Goal: Find specific page/section: Find specific page/section

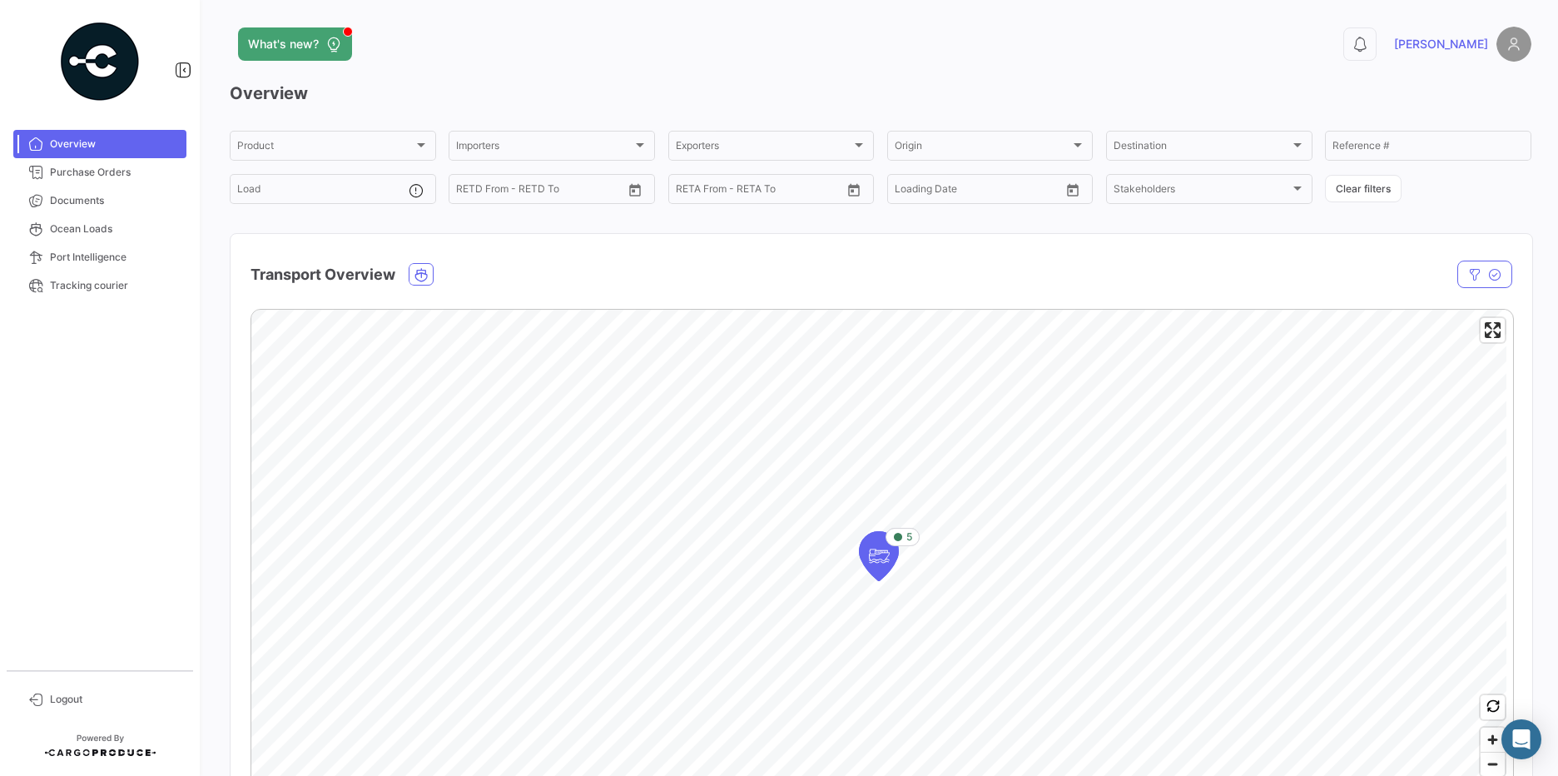
click at [105, 179] on span "Purchase Orders" at bounding box center [115, 172] width 130 height 15
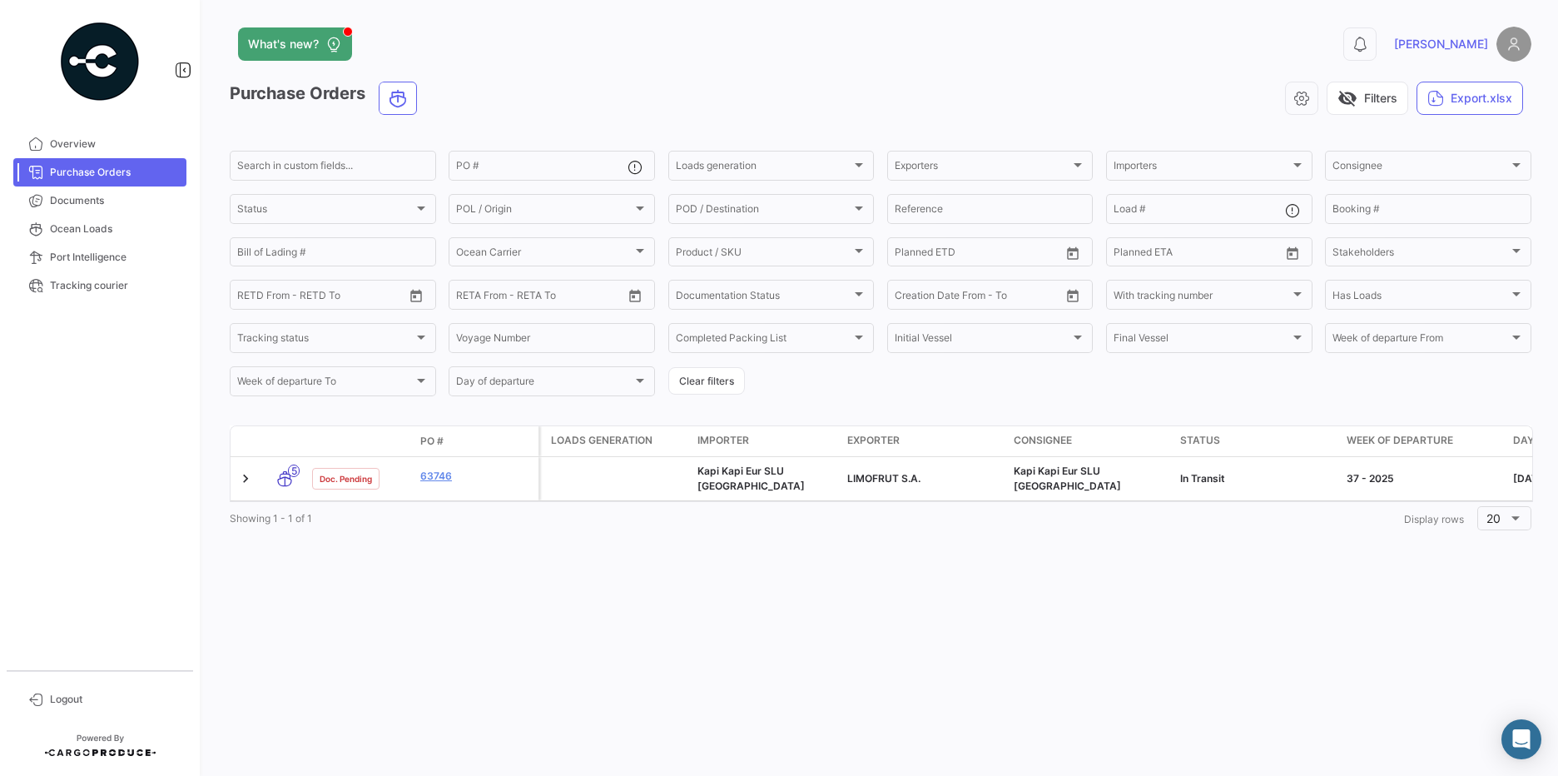
click at [89, 194] on span "Documents" at bounding box center [115, 200] width 130 height 15
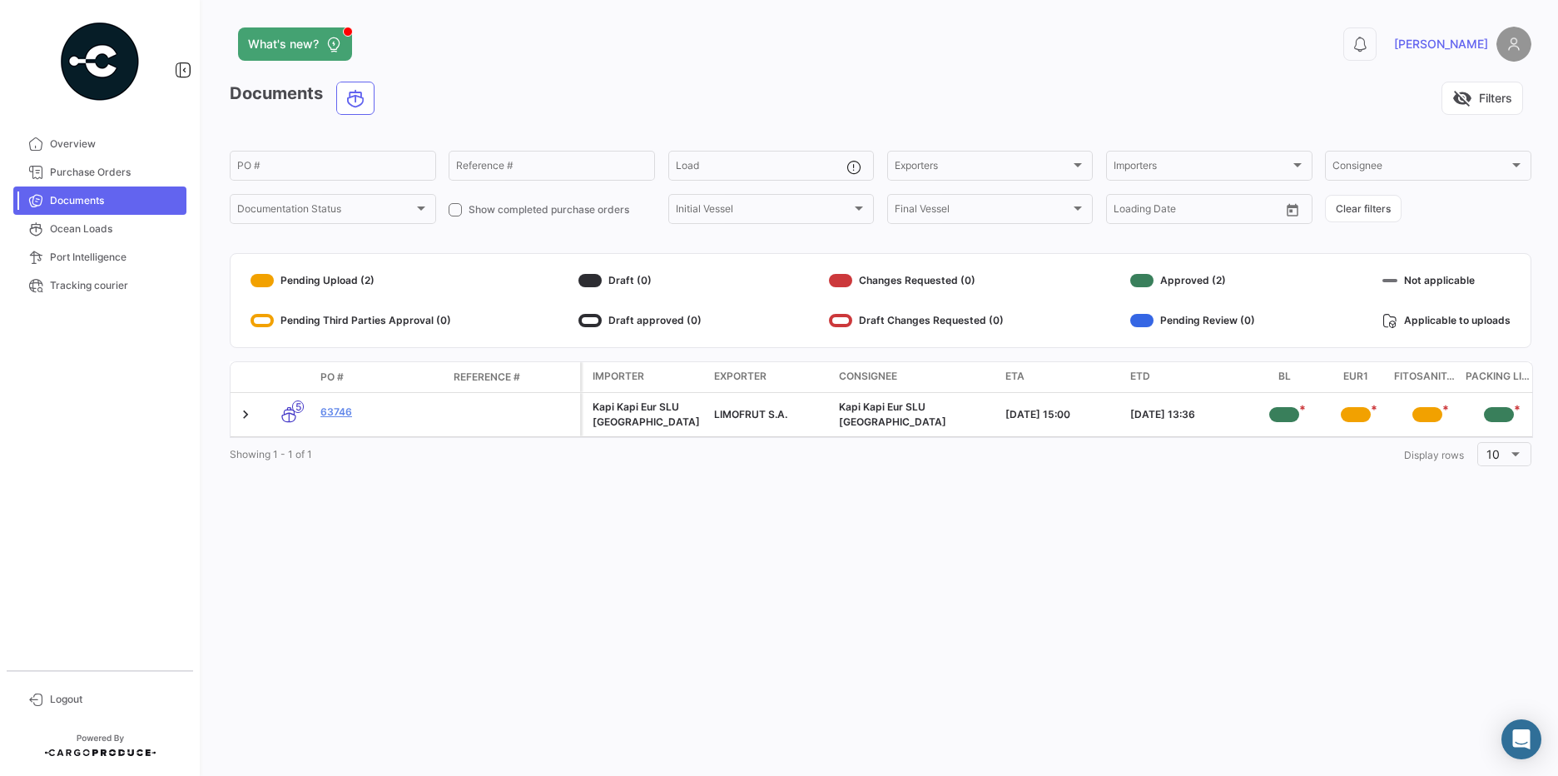
click at [1458, 45] on span "[PERSON_NAME]" at bounding box center [1441, 44] width 94 height 17
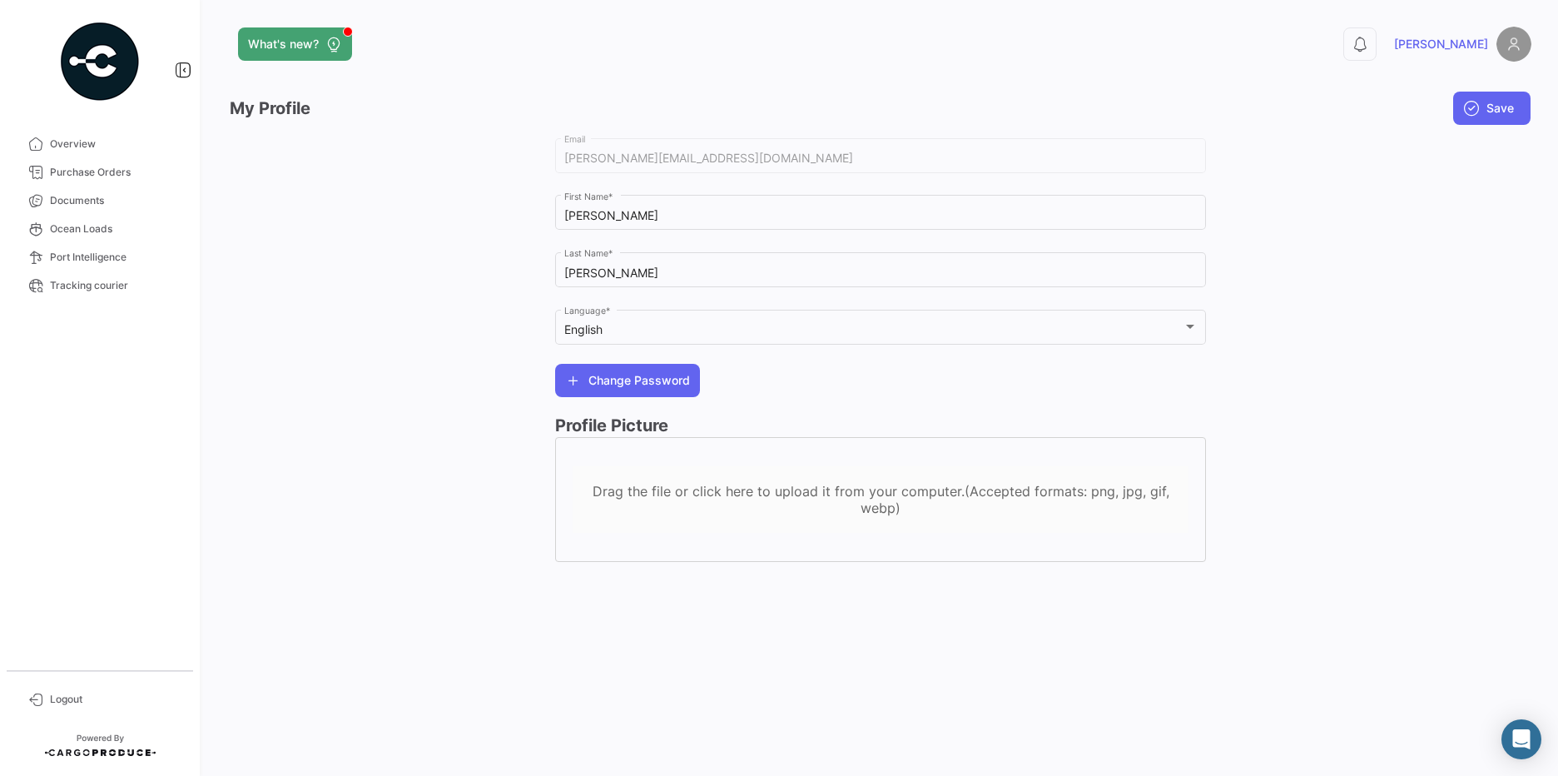
click at [868, 341] on div "English Language *" at bounding box center [880, 325] width 633 height 38
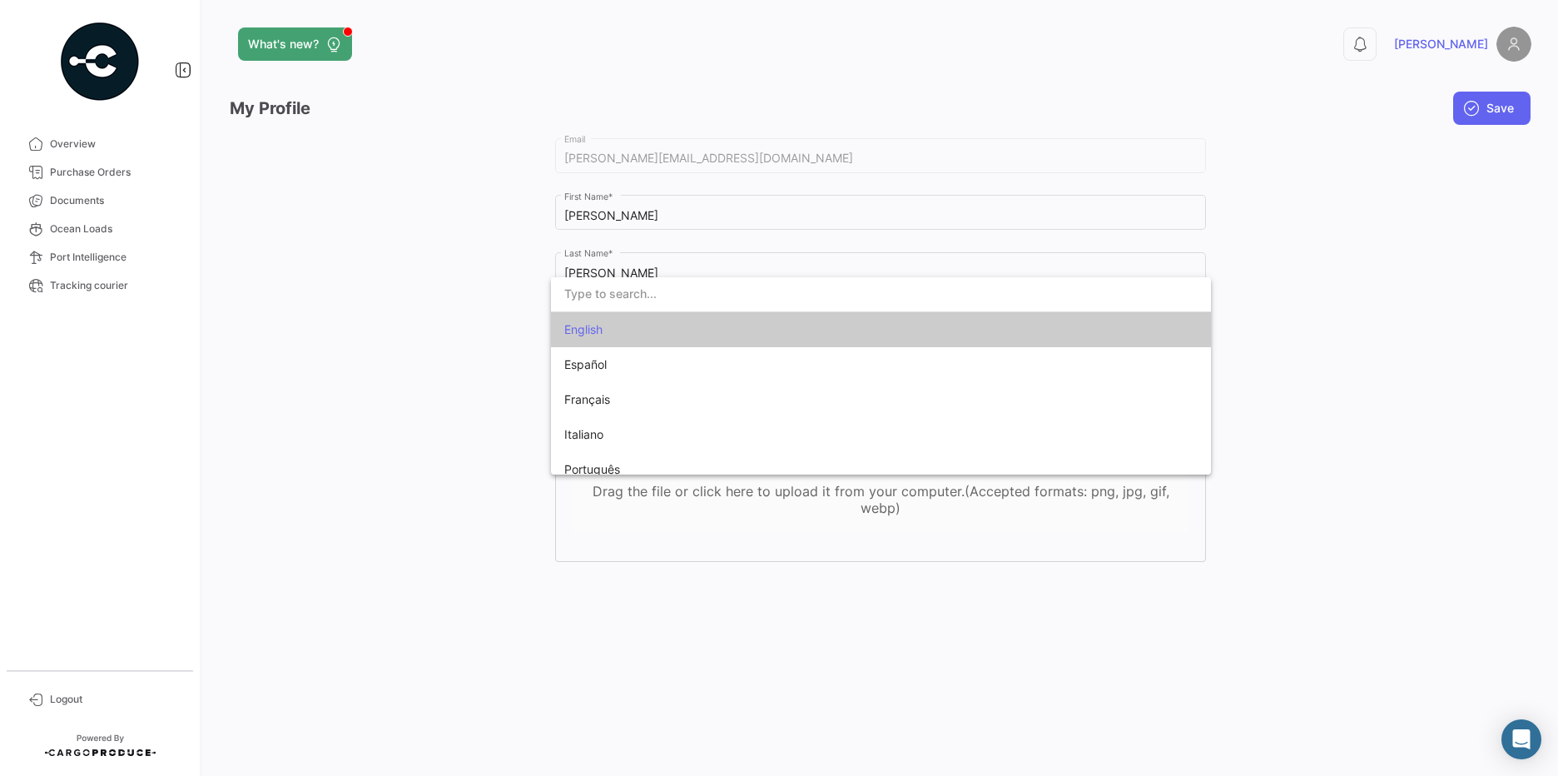
click at [1362, 360] on div at bounding box center [779, 388] width 1558 height 776
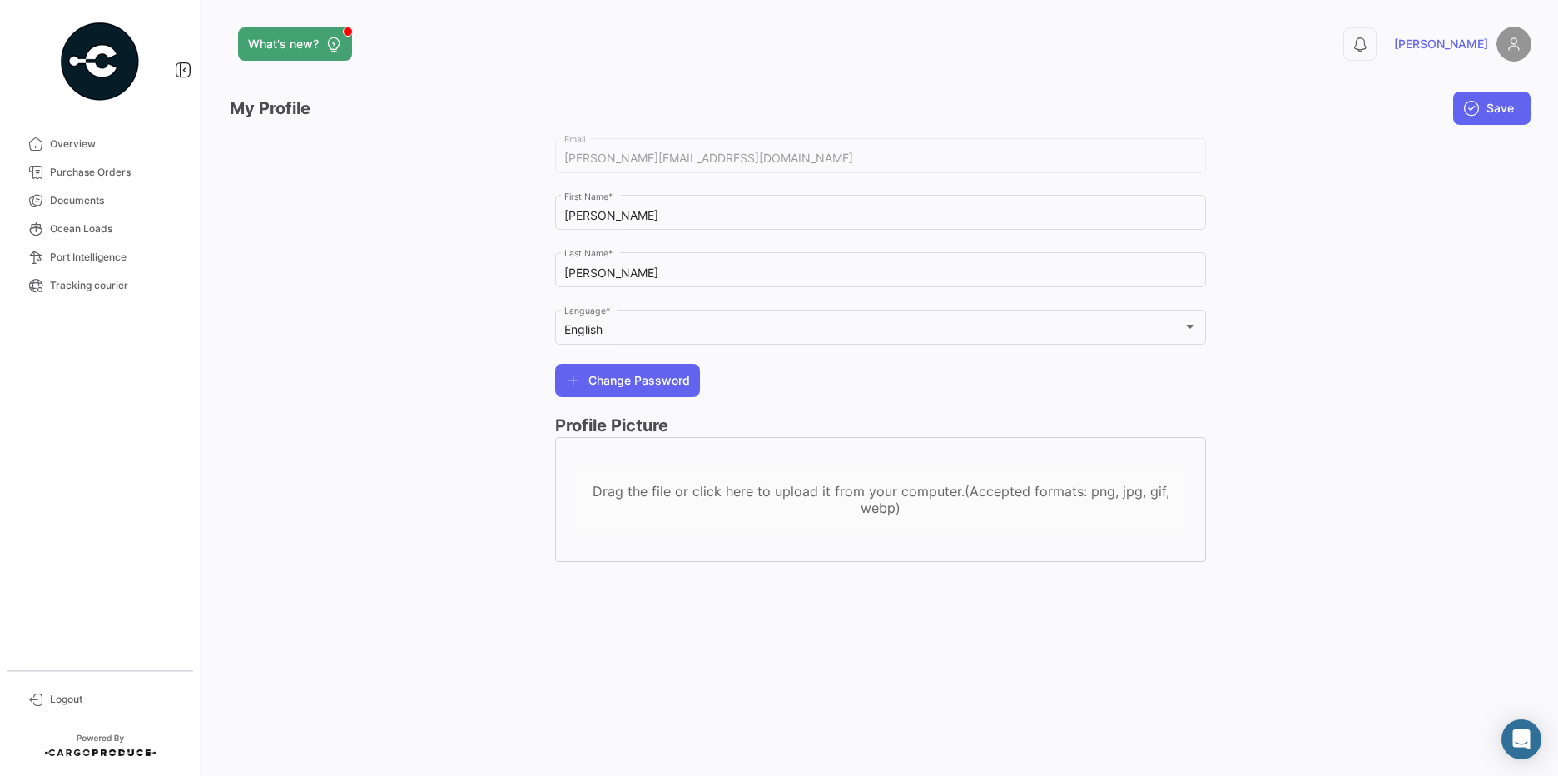
click at [125, 221] on span "Ocean Loads" at bounding box center [115, 228] width 130 height 15
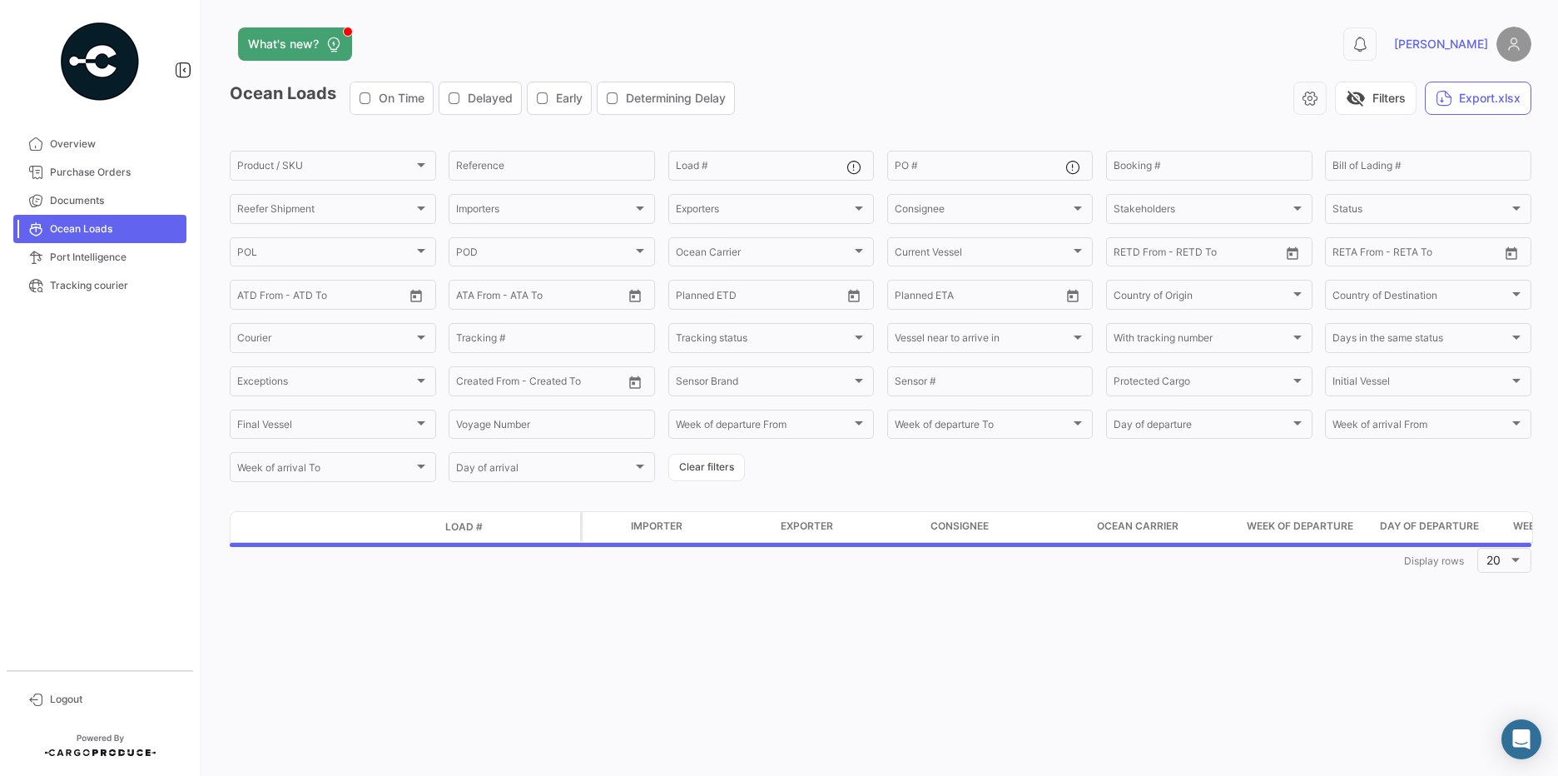
click at [112, 203] on span "Documents" at bounding box center [115, 200] width 130 height 15
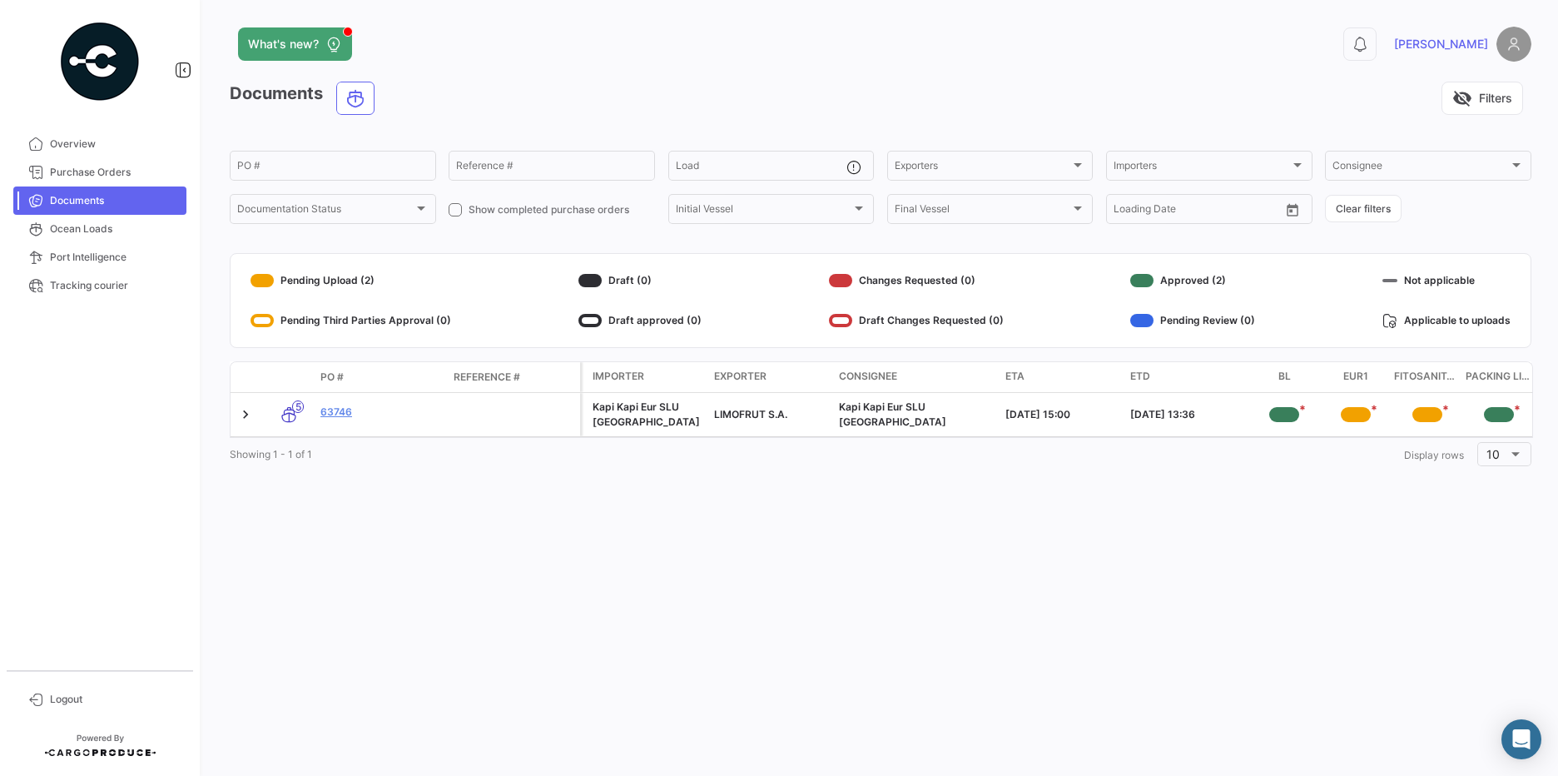
click at [244, 407] on link at bounding box center [245, 414] width 17 height 17
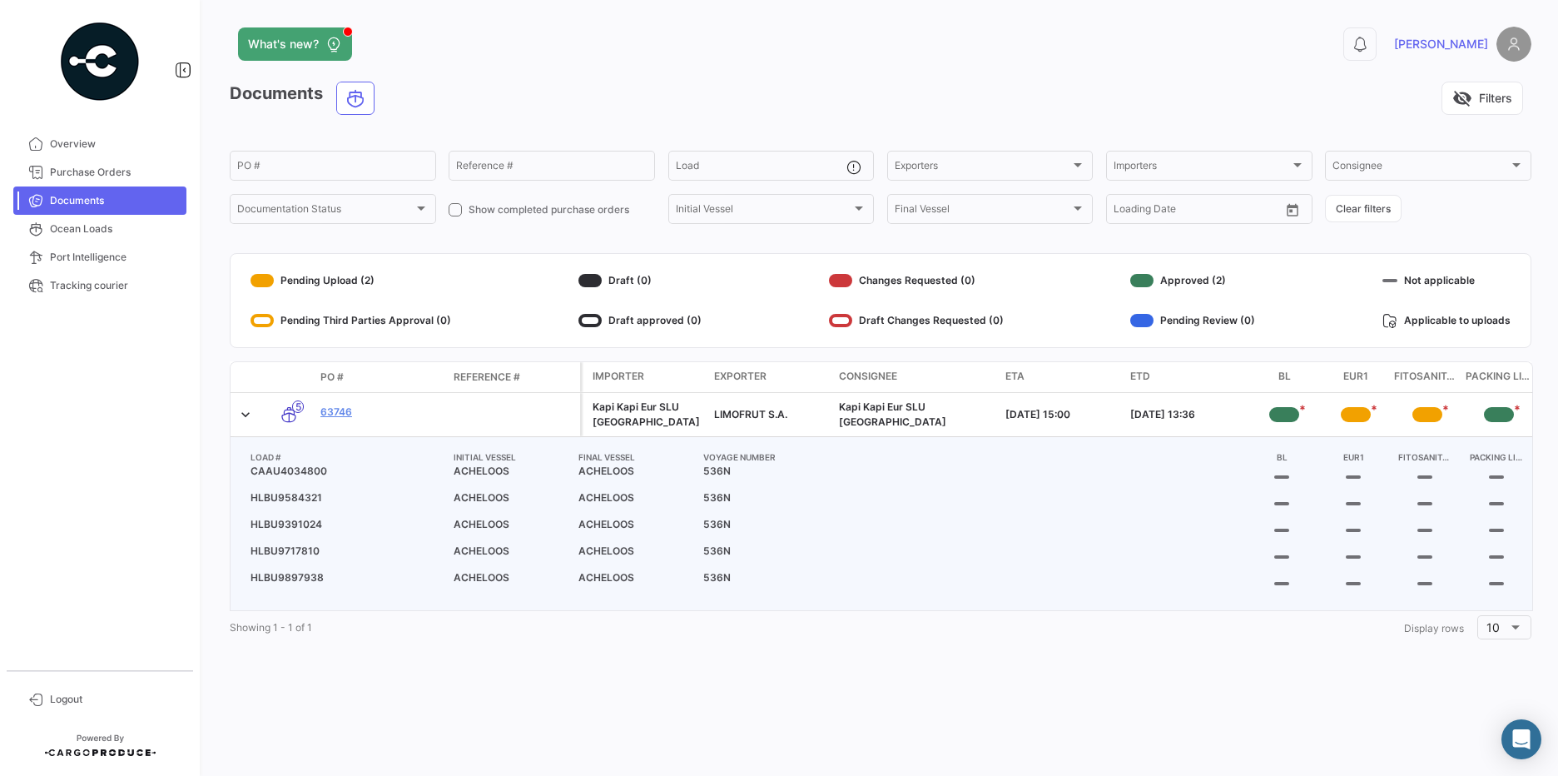
click at [246, 407] on link at bounding box center [245, 414] width 17 height 17
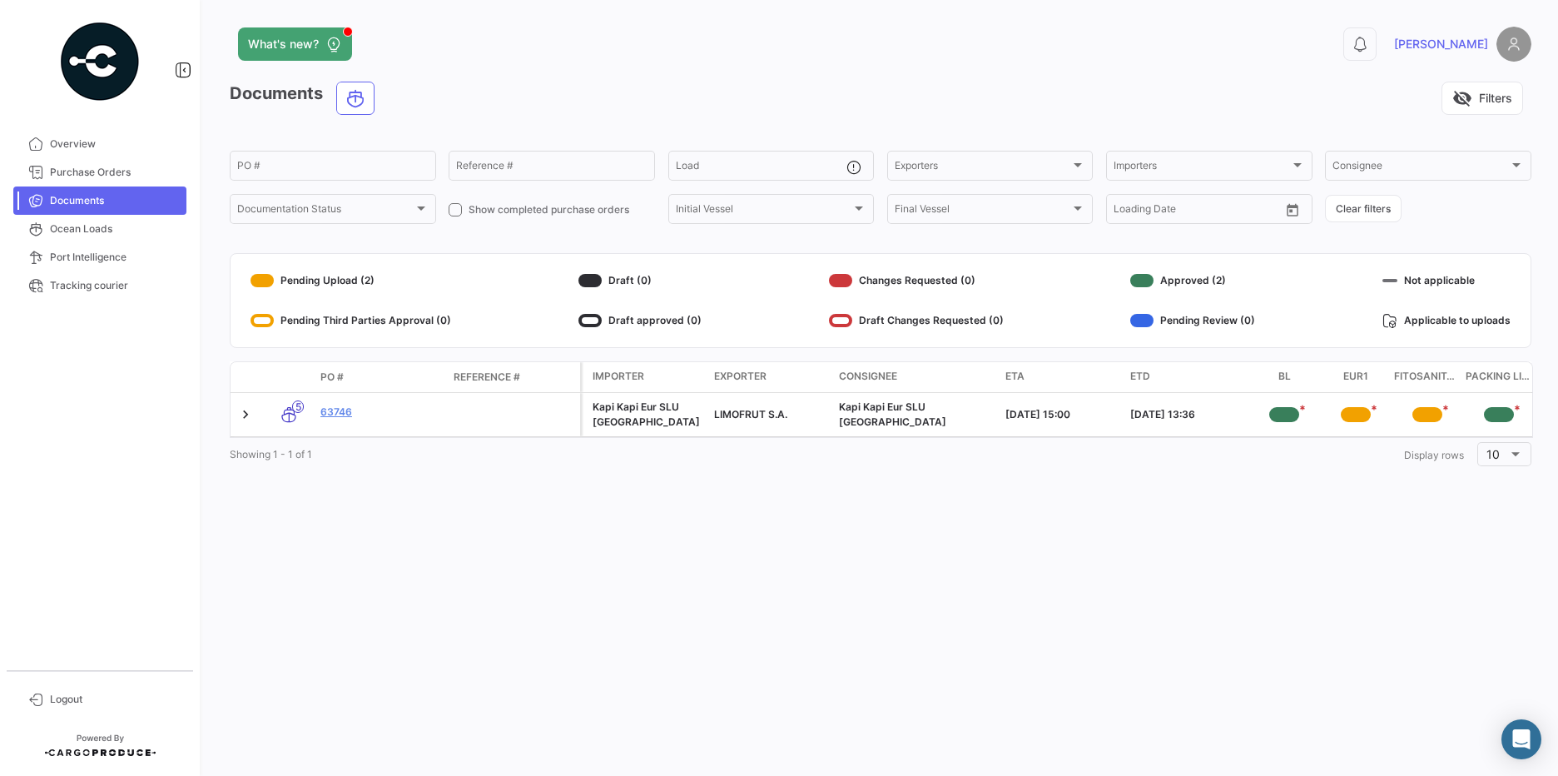
click at [1076, 131] on app-list-header "Documents visibility_off Filters PO # Reference # Load Exporters Exporters Impo…" at bounding box center [881, 154] width 1302 height 145
click at [253, 419] on link at bounding box center [245, 414] width 17 height 17
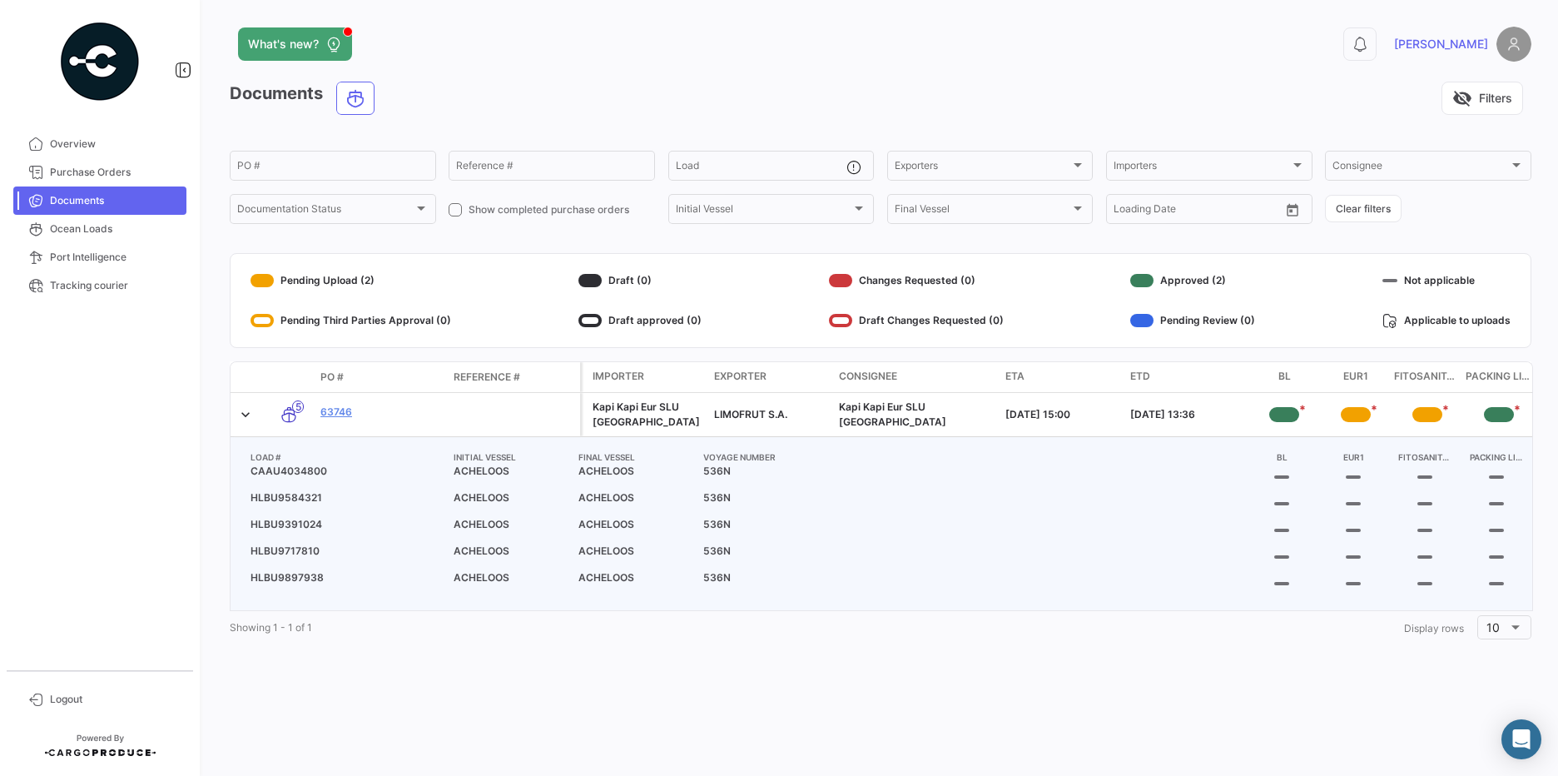
click at [246, 419] on link at bounding box center [245, 414] width 17 height 17
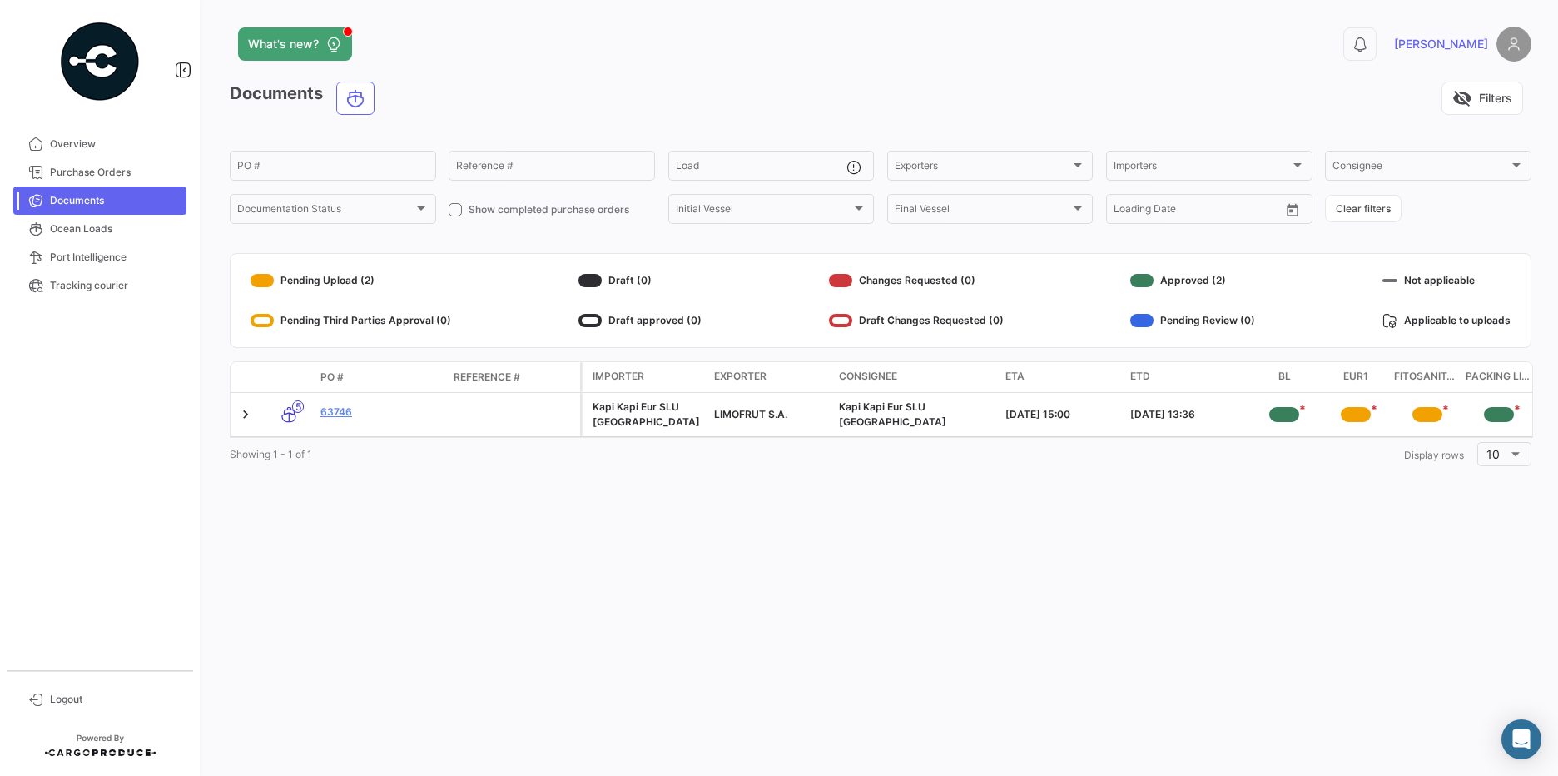
click at [1350, 415] on div "*" at bounding box center [1356, 414] width 30 height 15
click at [338, 410] on link "63746" at bounding box center [380, 412] width 120 height 15
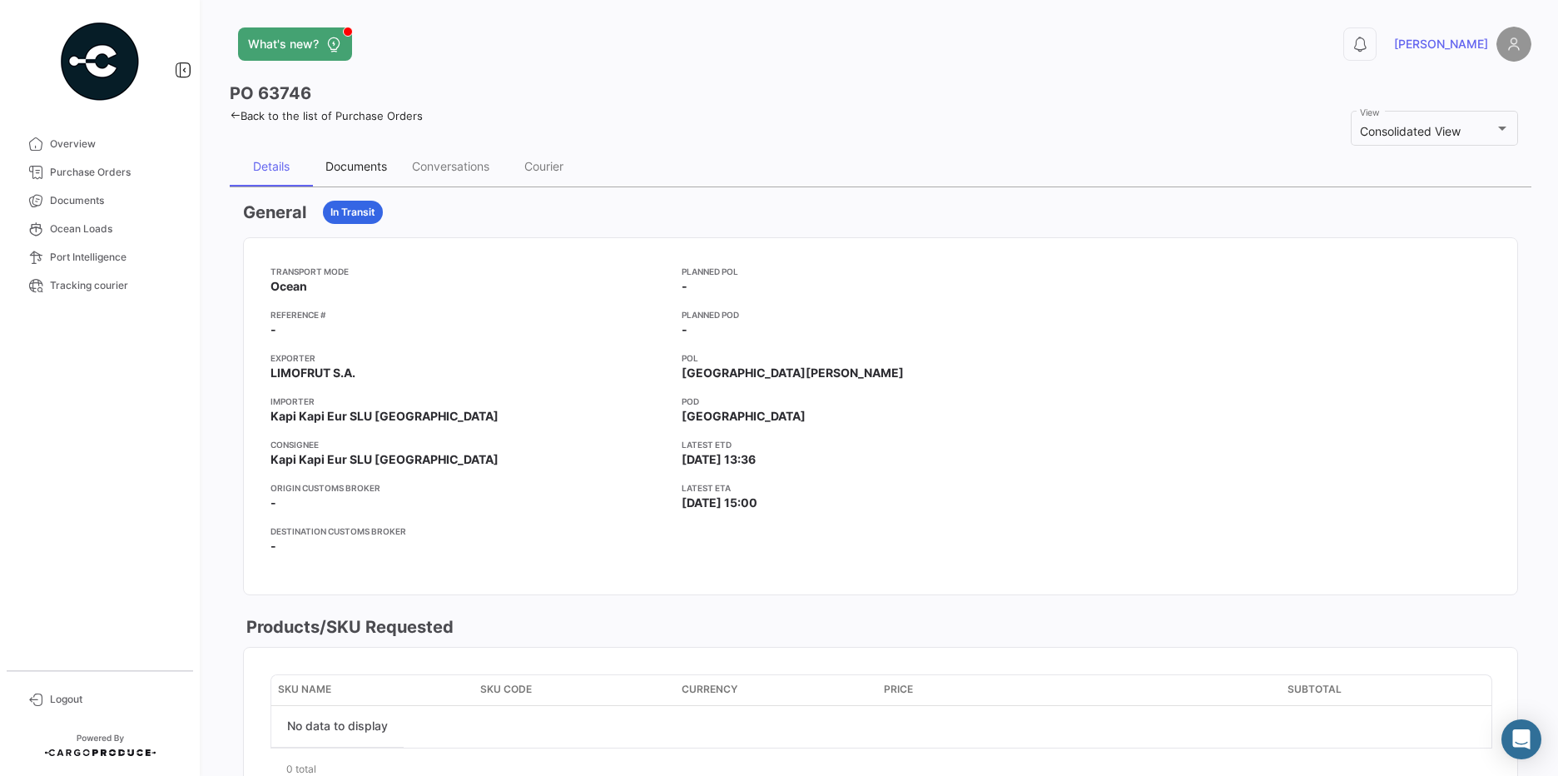
click at [351, 167] on div "Documents" at bounding box center [356, 166] width 62 height 14
